Goal: Information Seeking & Learning: Compare options

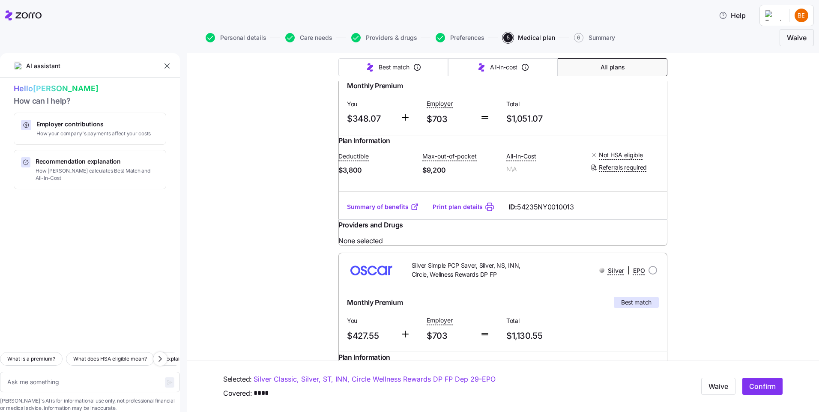
scroll to position [599, 0]
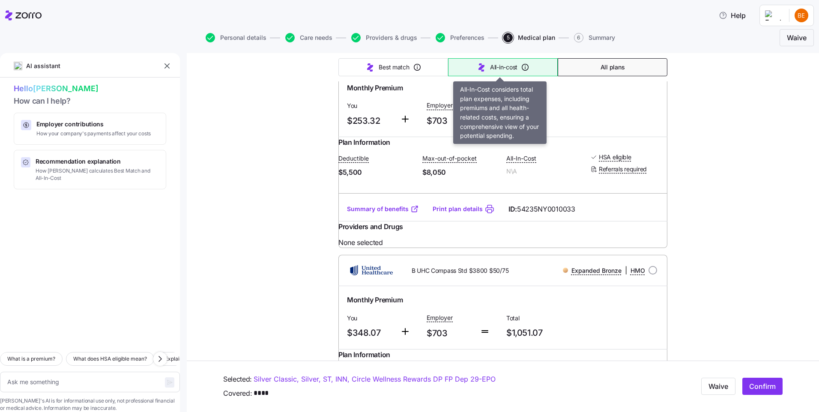
click at [504, 66] on span "All-in-cost" at bounding box center [503, 67] width 27 height 9
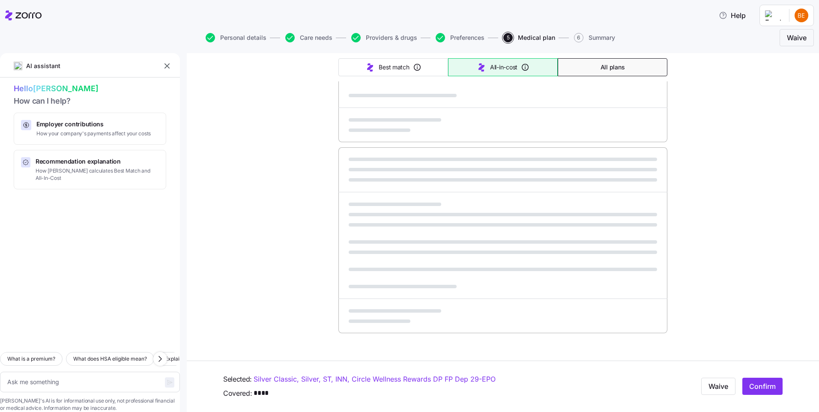
type textarea "x"
type input "Sorted by: All-in-cost"
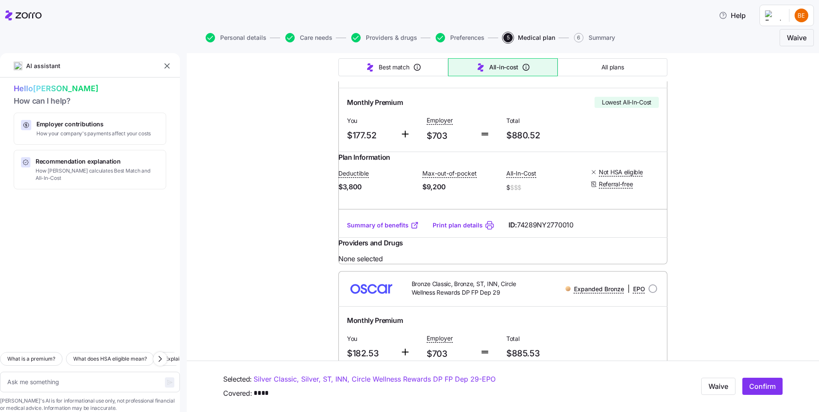
scroll to position [0, 0]
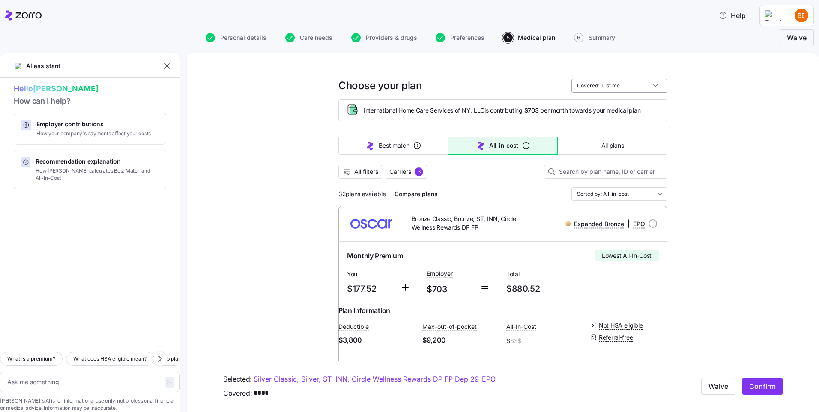
click at [592, 84] on input "Covered: Just me" at bounding box center [619, 86] width 96 height 14
click at [361, 172] on span "All filters" at bounding box center [366, 171] width 24 height 9
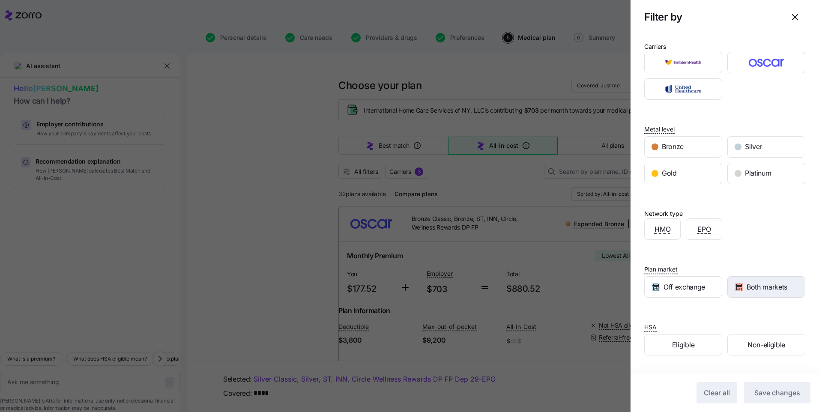
click at [774, 287] on span "Both markets" at bounding box center [766, 287] width 41 height 11
click at [780, 286] on span "Both markets" at bounding box center [766, 287] width 41 height 11
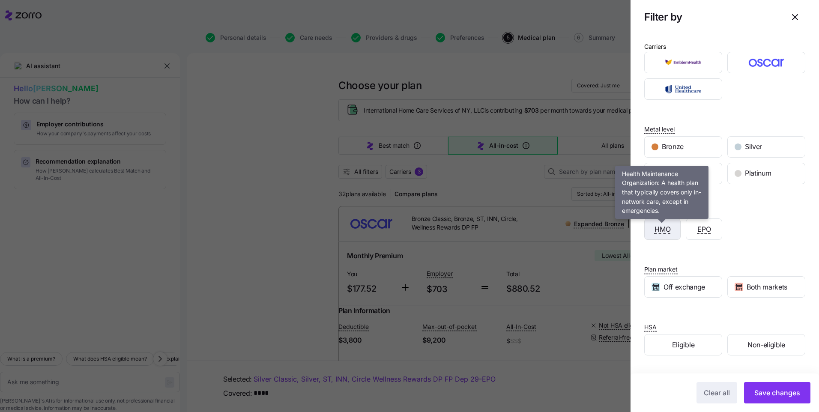
click at [654, 230] on span "HMO" at bounding box center [662, 229] width 16 height 11
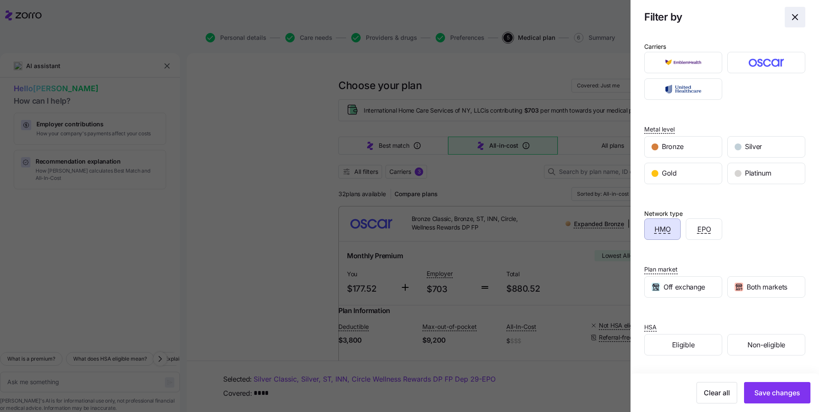
click at [789, 13] on icon "button" at bounding box center [794, 17] width 10 height 10
type textarea "x"
